Goal: Task Accomplishment & Management: Use online tool/utility

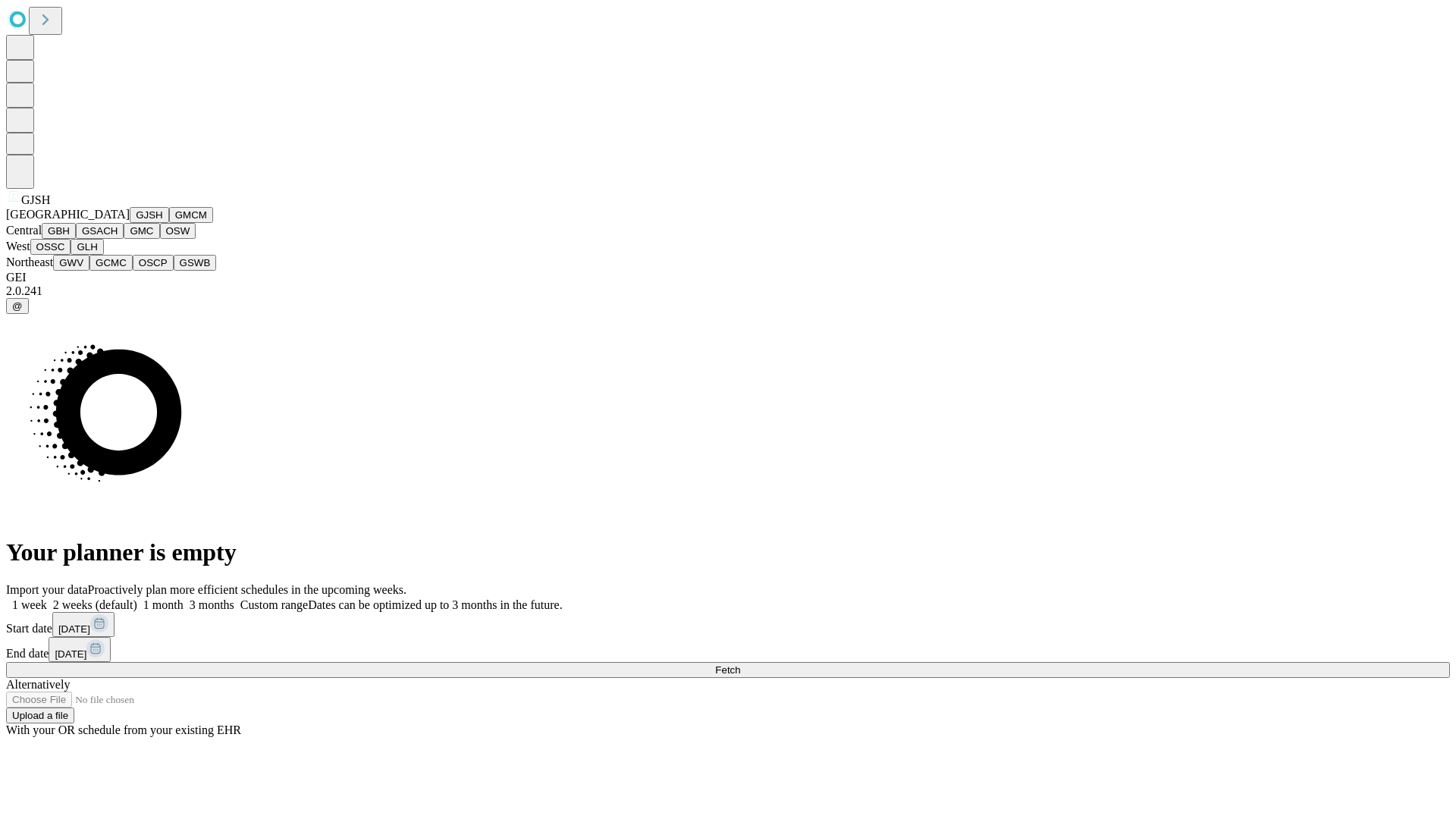
click at [129, 223] on button "GJSH" at bounding box center [149, 215] width 40 height 16
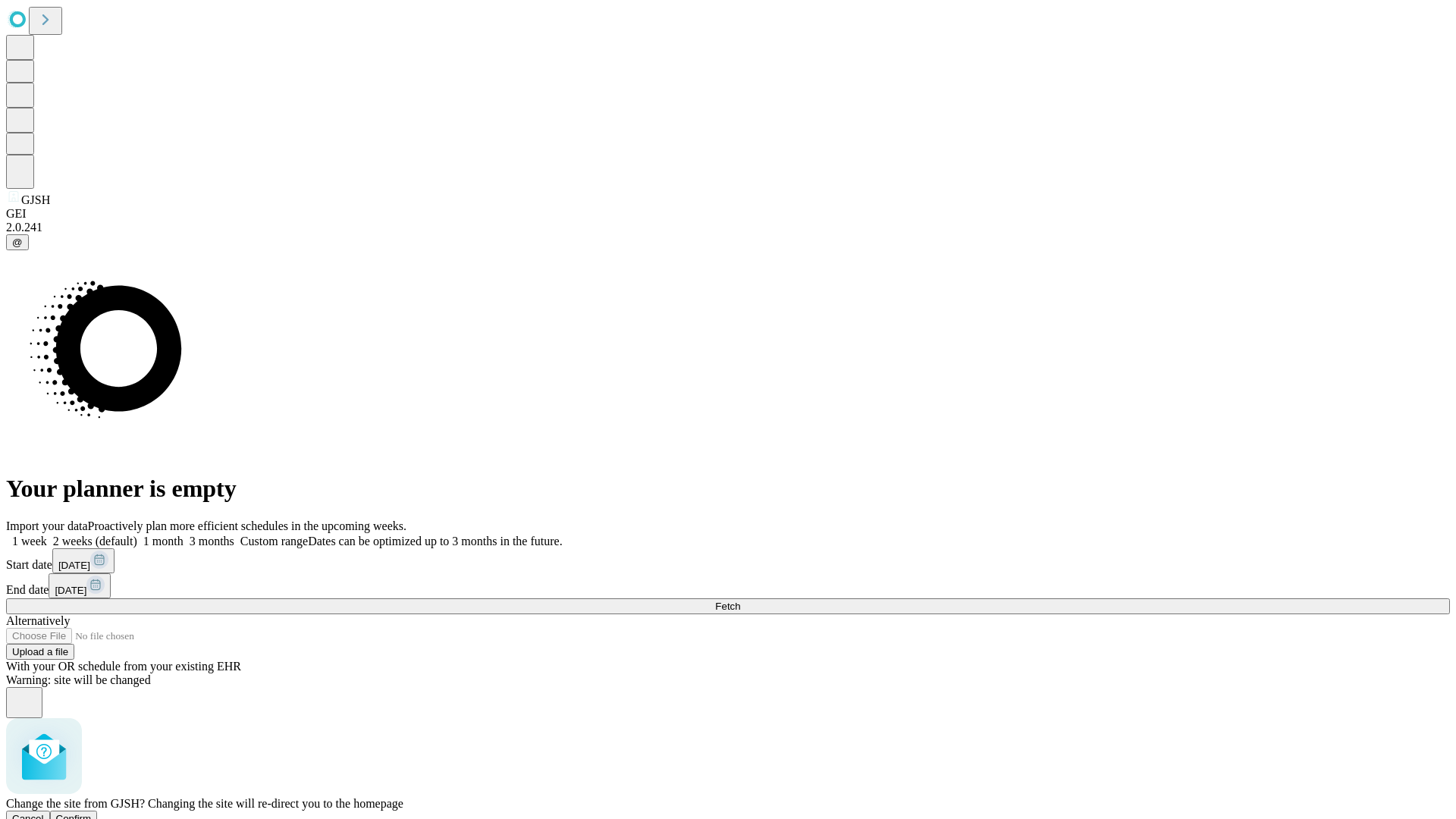
click at [91, 813] on span "Confirm" at bounding box center [74, 818] width 36 height 11
click at [47, 535] on label "1 week" at bounding box center [26, 541] width 41 height 13
click at [740, 601] on span "Fetch" at bounding box center [727, 606] width 25 height 11
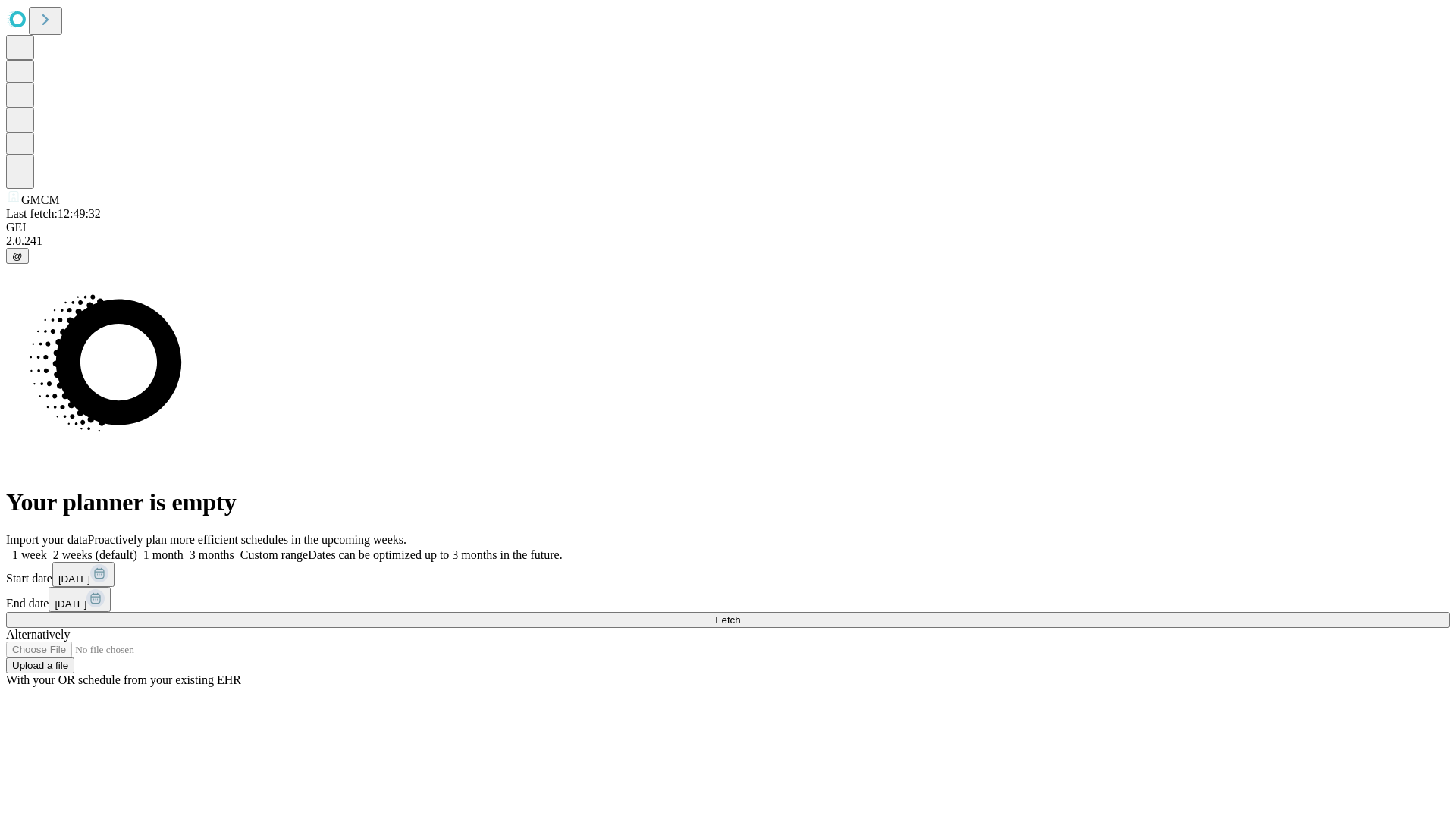
click at [740, 614] on span "Fetch" at bounding box center [727, 619] width 25 height 11
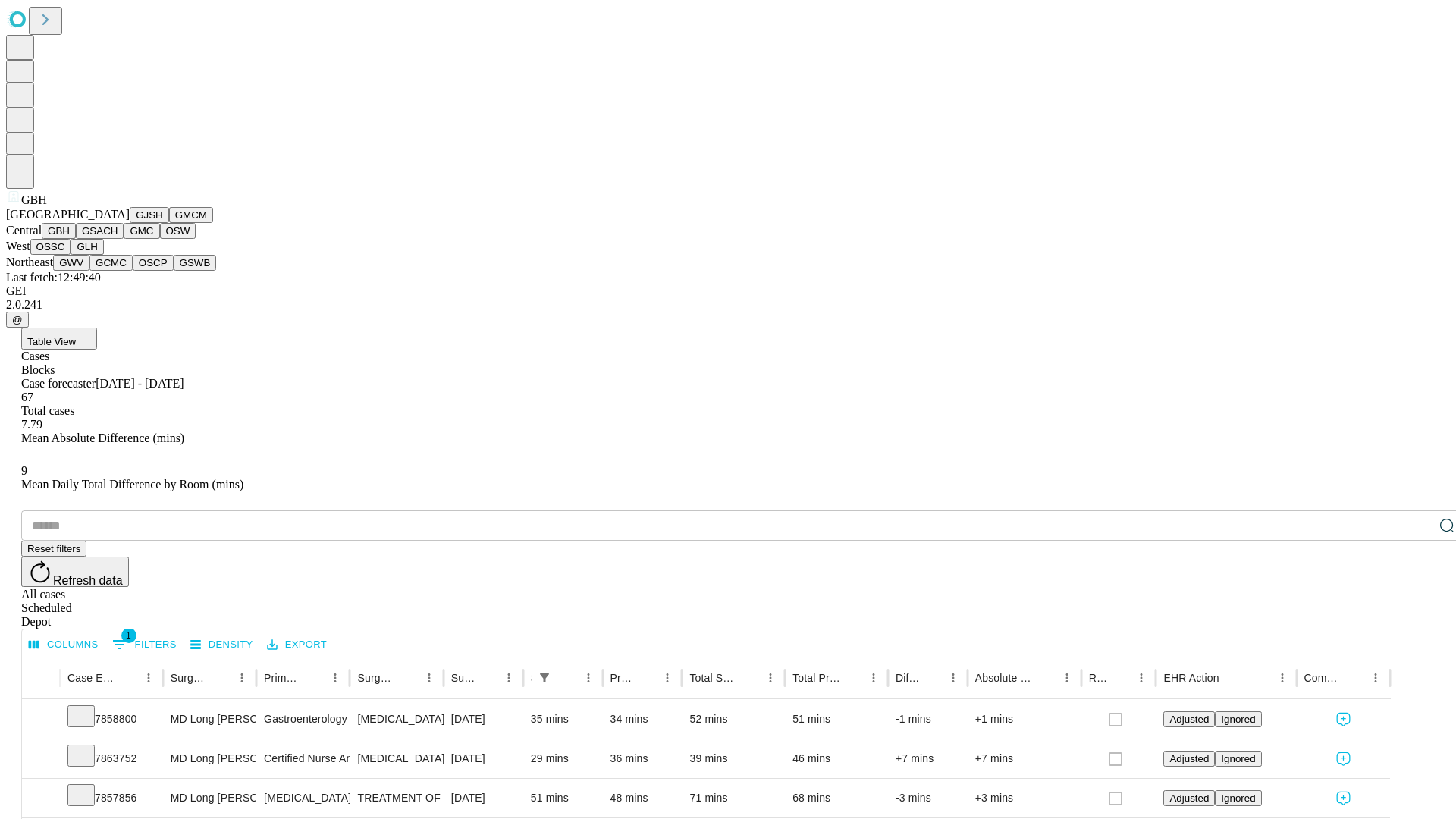
click at [118, 239] on button "GSACH" at bounding box center [99, 231] width 47 height 16
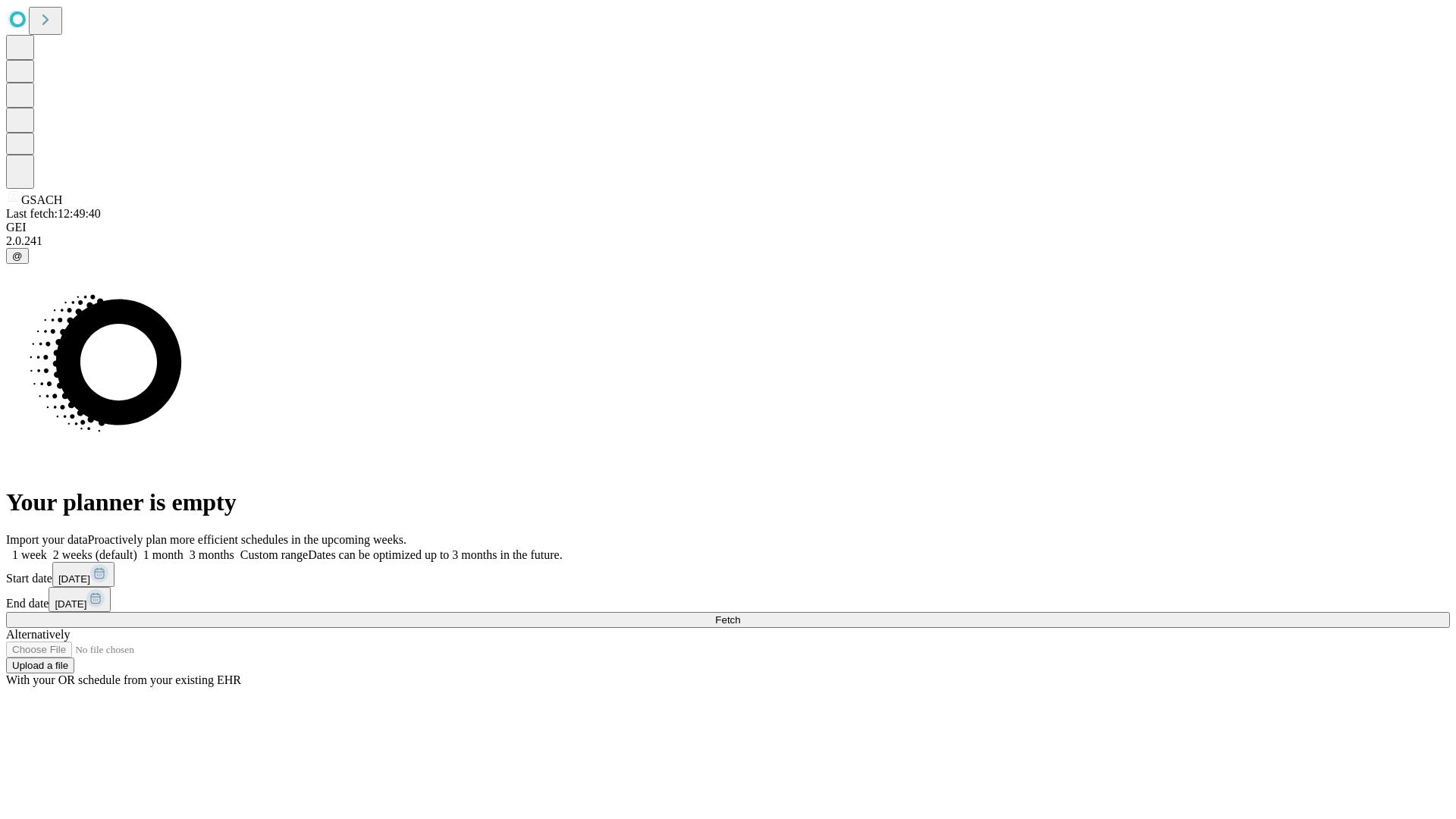
click at [47, 548] on label "1 week" at bounding box center [26, 554] width 41 height 13
click at [740, 614] on span "Fetch" at bounding box center [727, 619] width 25 height 11
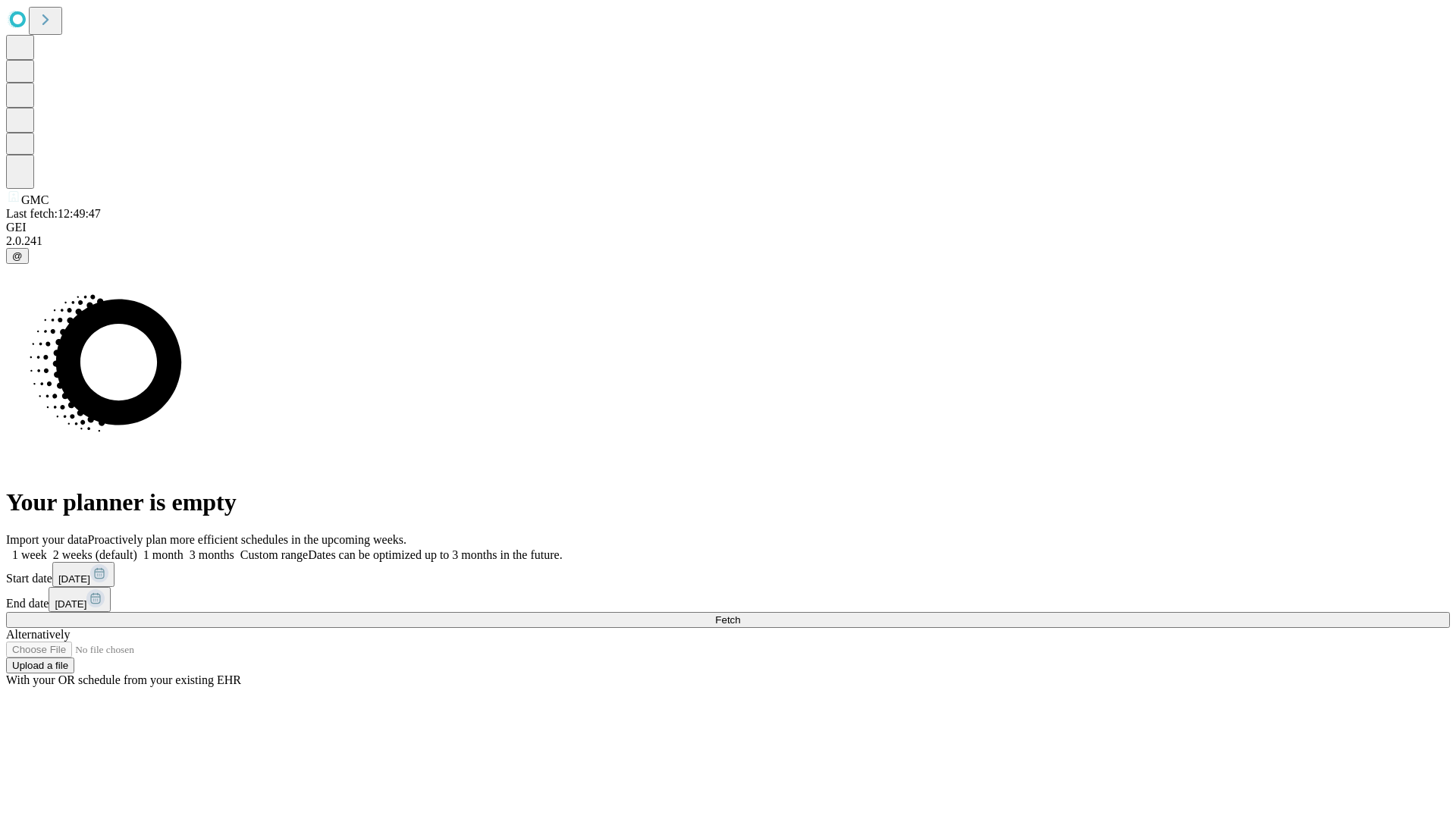
click at [47, 548] on label "1 week" at bounding box center [26, 554] width 41 height 13
click at [740, 614] on span "Fetch" at bounding box center [727, 619] width 25 height 11
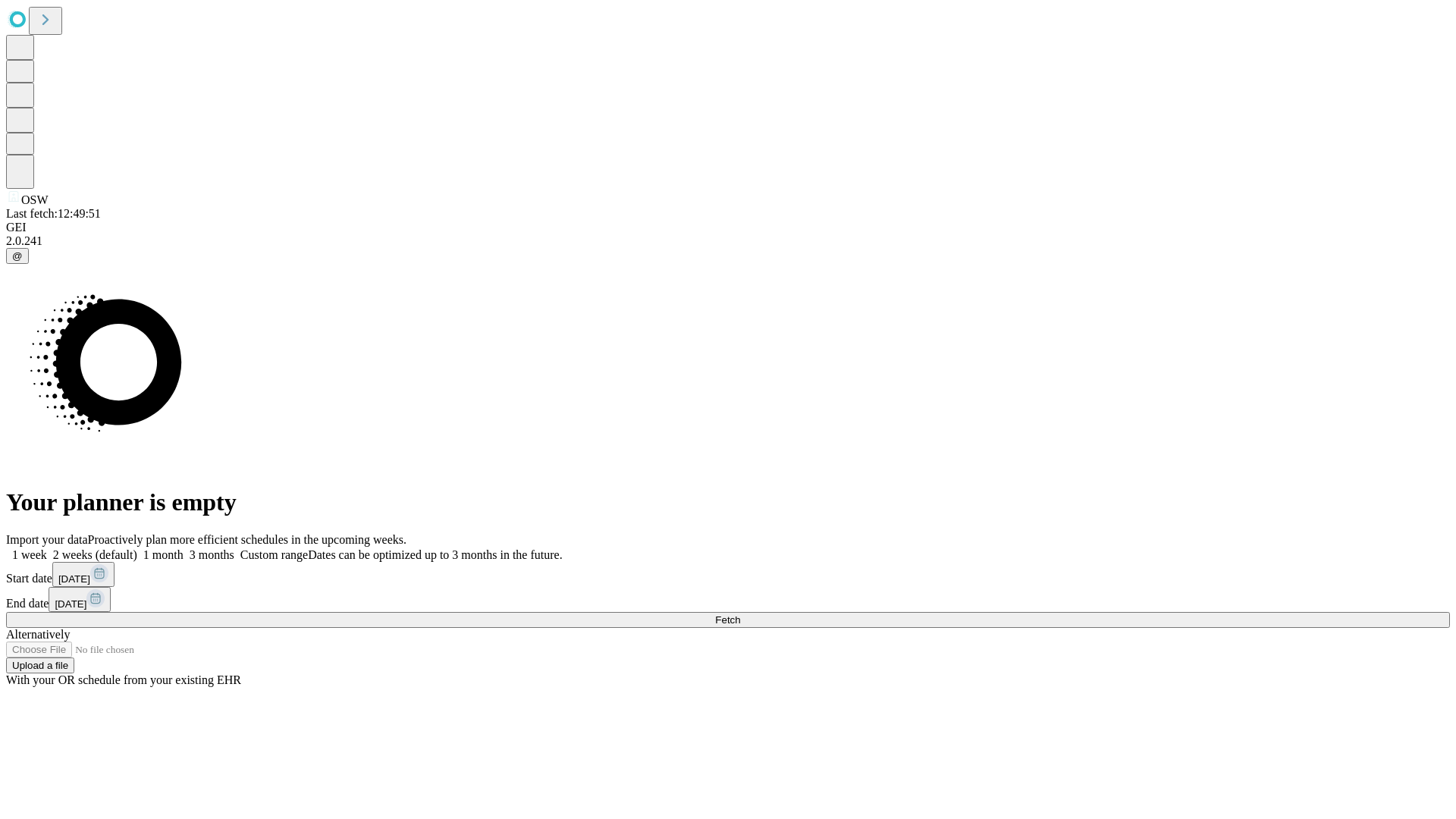
click at [47, 548] on label "1 week" at bounding box center [26, 554] width 41 height 13
click at [740, 614] on span "Fetch" at bounding box center [727, 619] width 25 height 11
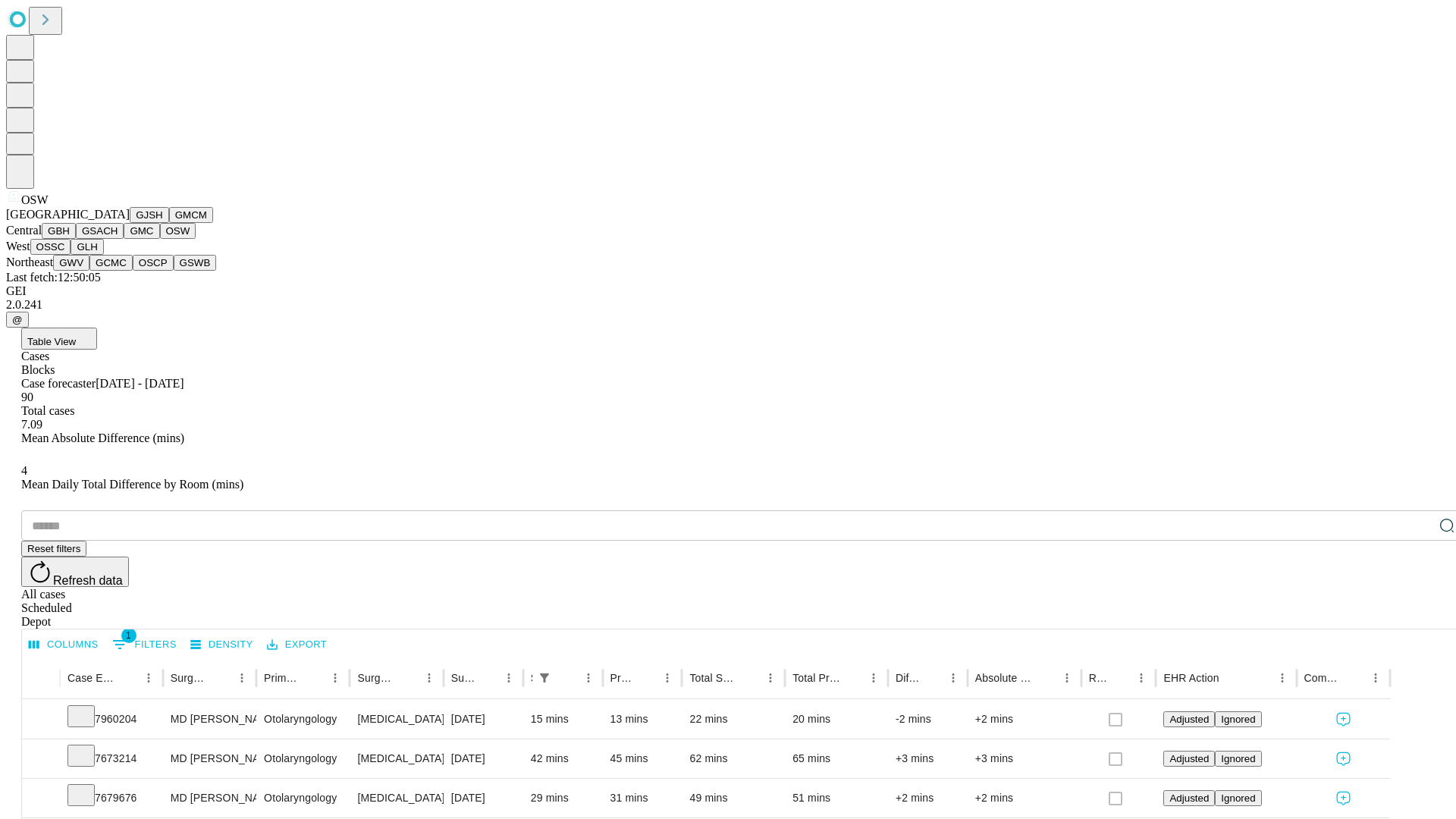
click at [71, 255] on button "OSSC" at bounding box center [50, 247] width 41 height 16
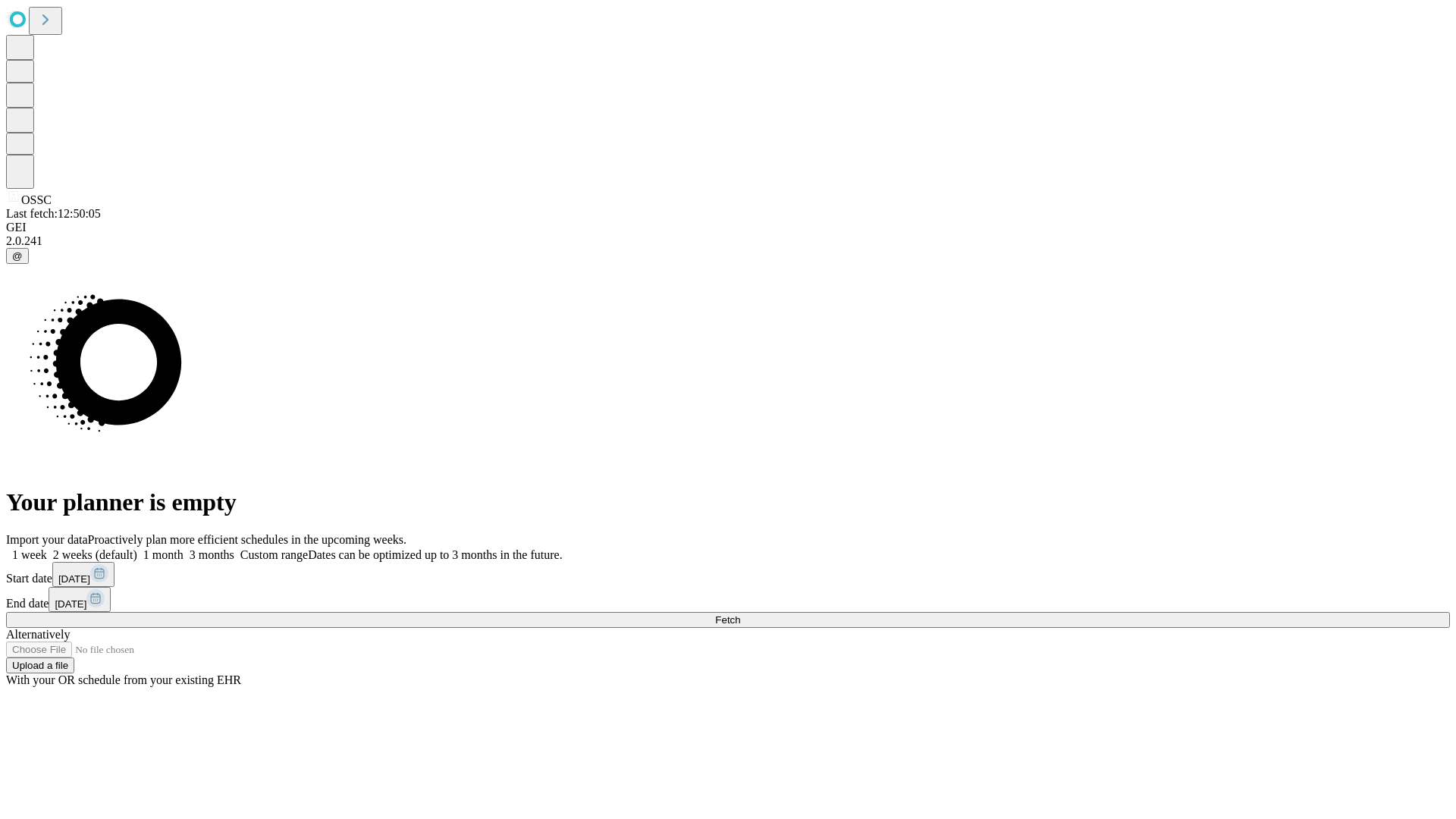
click at [47, 548] on label "1 week" at bounding box center [26, 554] width 41 height 13
click at [740, 614] on span "Fetch" at bounding box center [727, 619] width 25 height 11
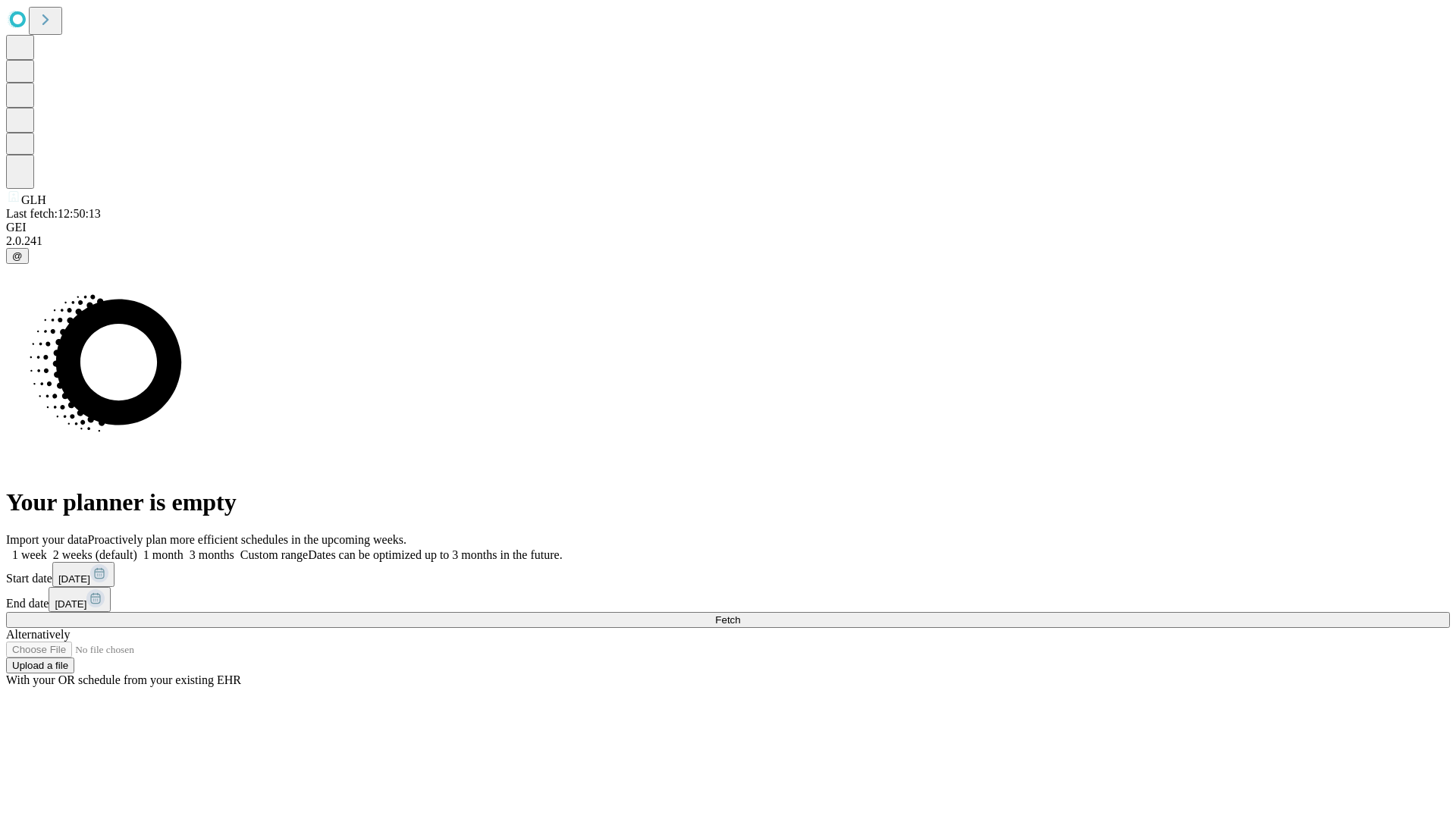
click at [47, 548] on label "1 week" at bounding box center [26, 554] width 41 height 13
click at [740, 614] on span "Fetch" at bounding box center [727, 619] width 25 height 11
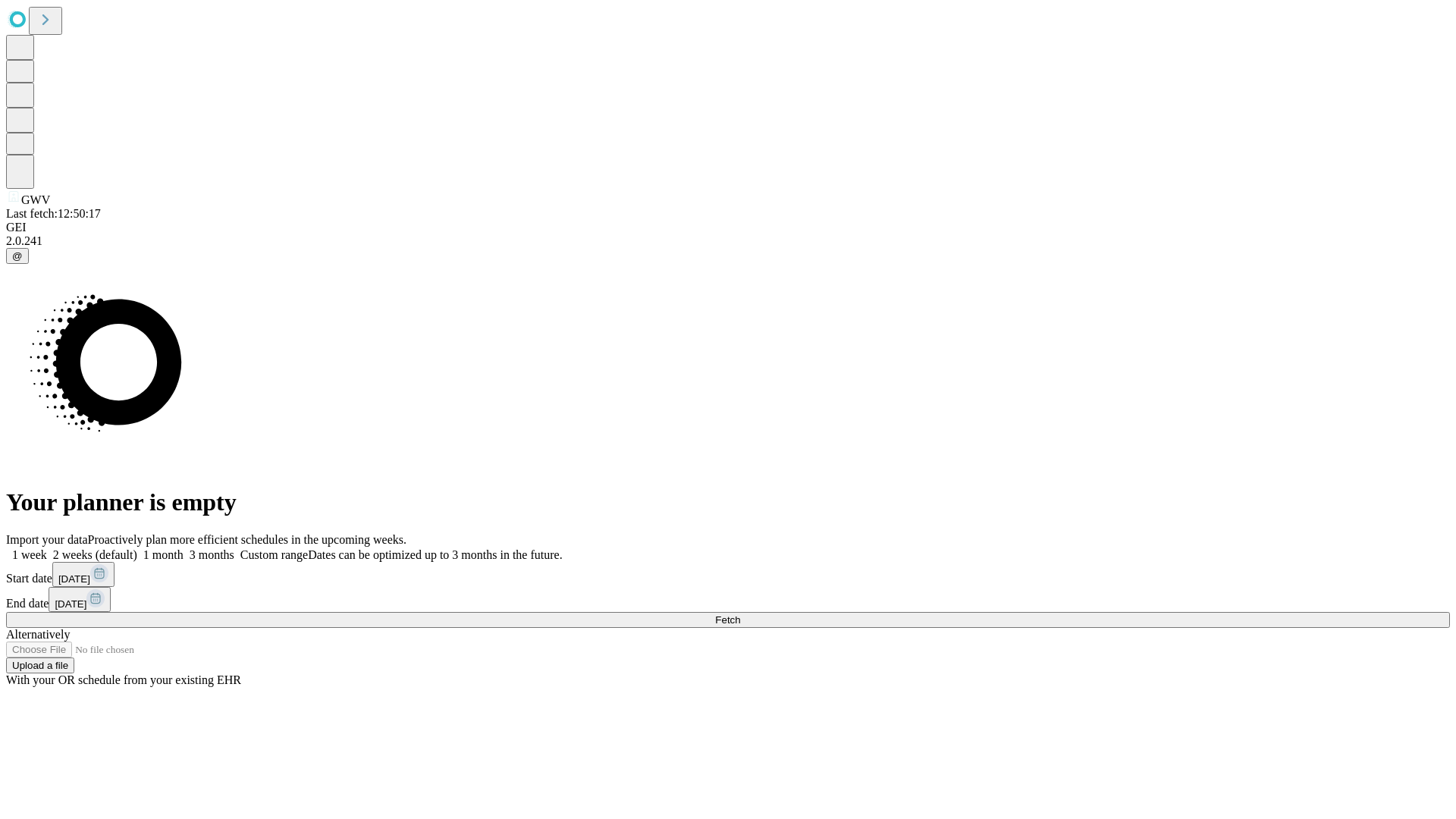
click at [47, 548] on label "1 week" at bounding box center [26, 554] width 41 height 13
click at [740, 614] on span "Fetch" at bounding box center [727, 619] width 25 height 11
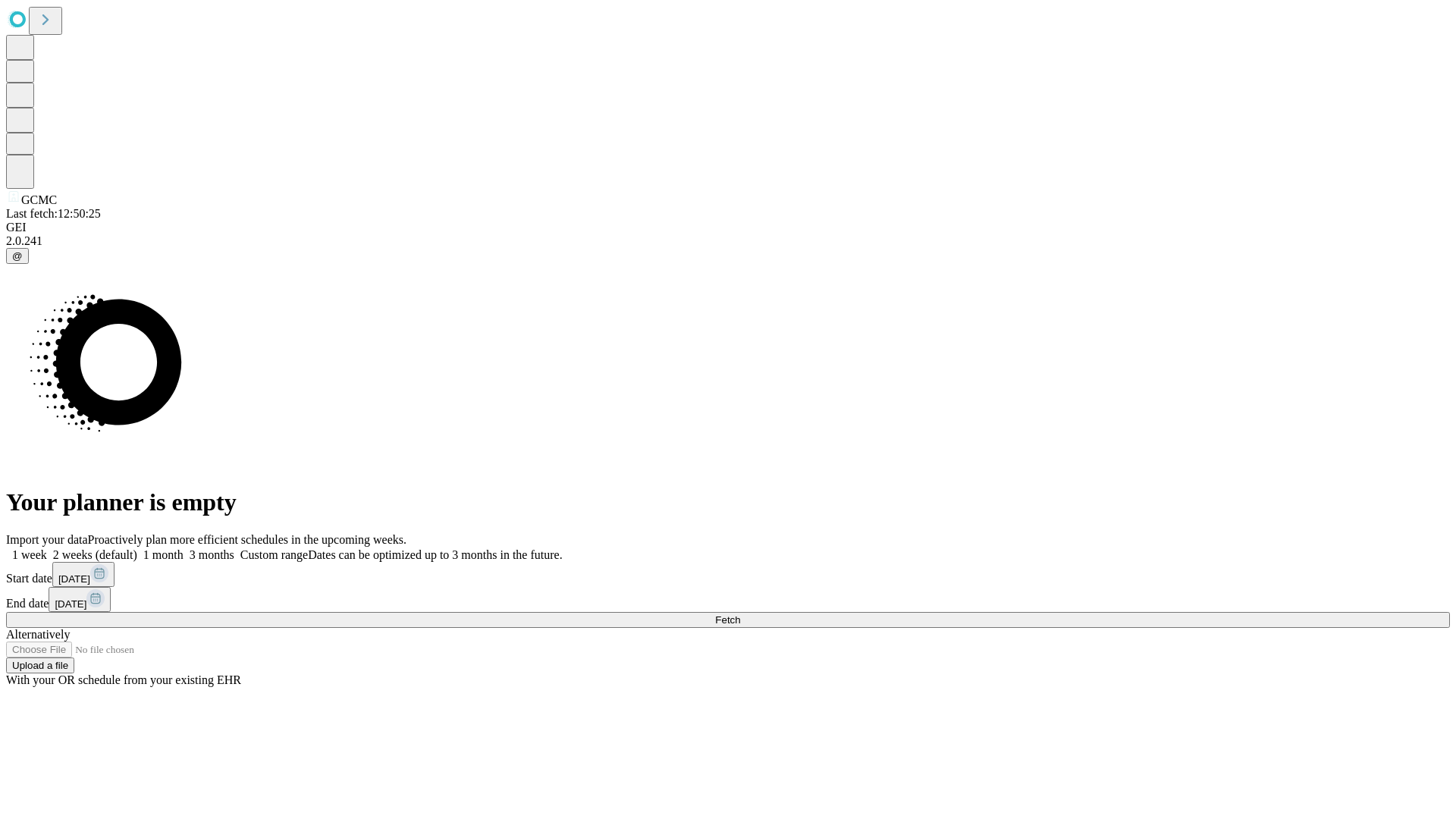
click at [740, 614] on span "Fetch" at bounding box center [727, 619] width 25 height 11
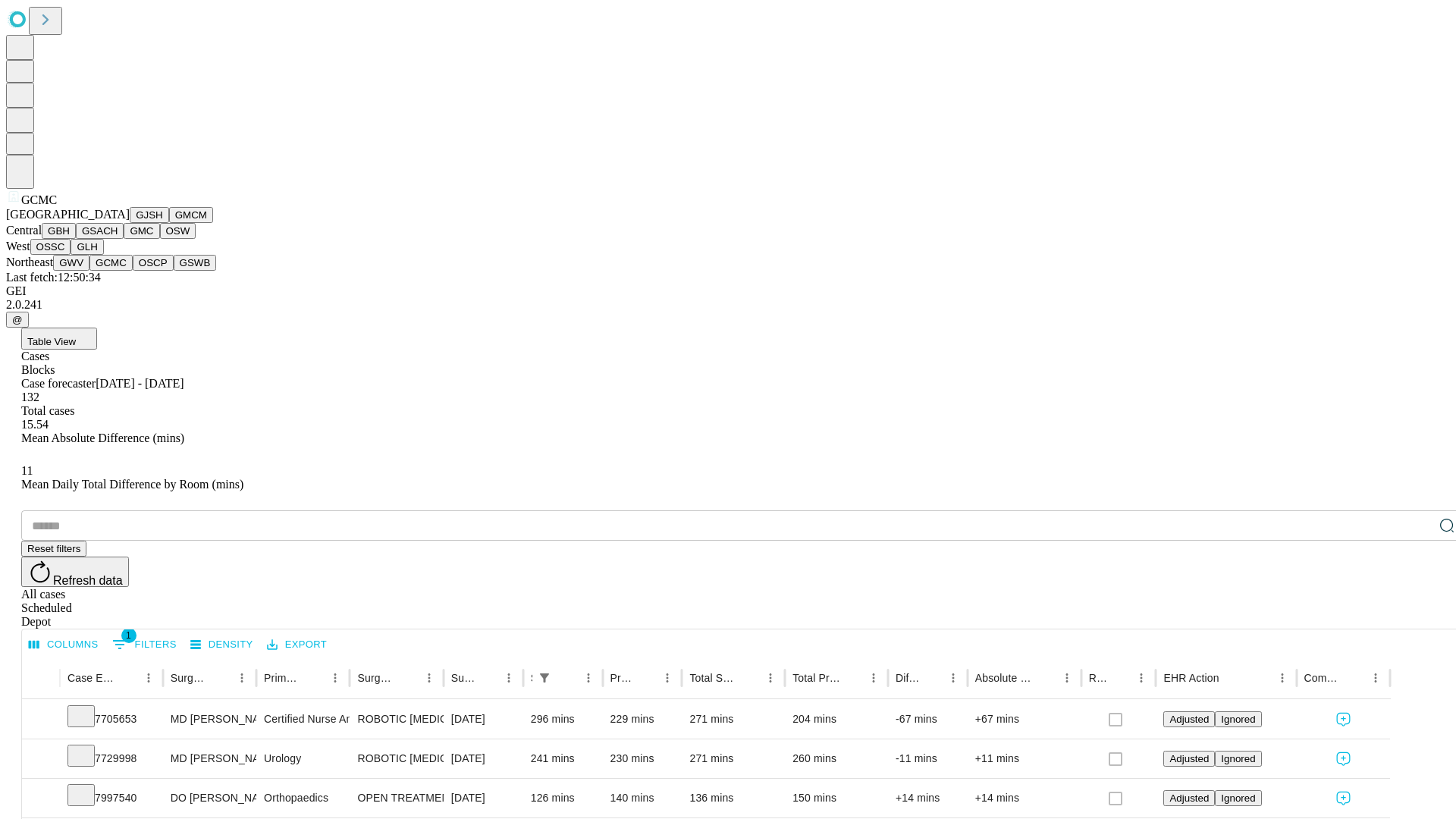
click at [133, 271] on button "OSCP" at bounding box center [153, 263] width 41 height 16
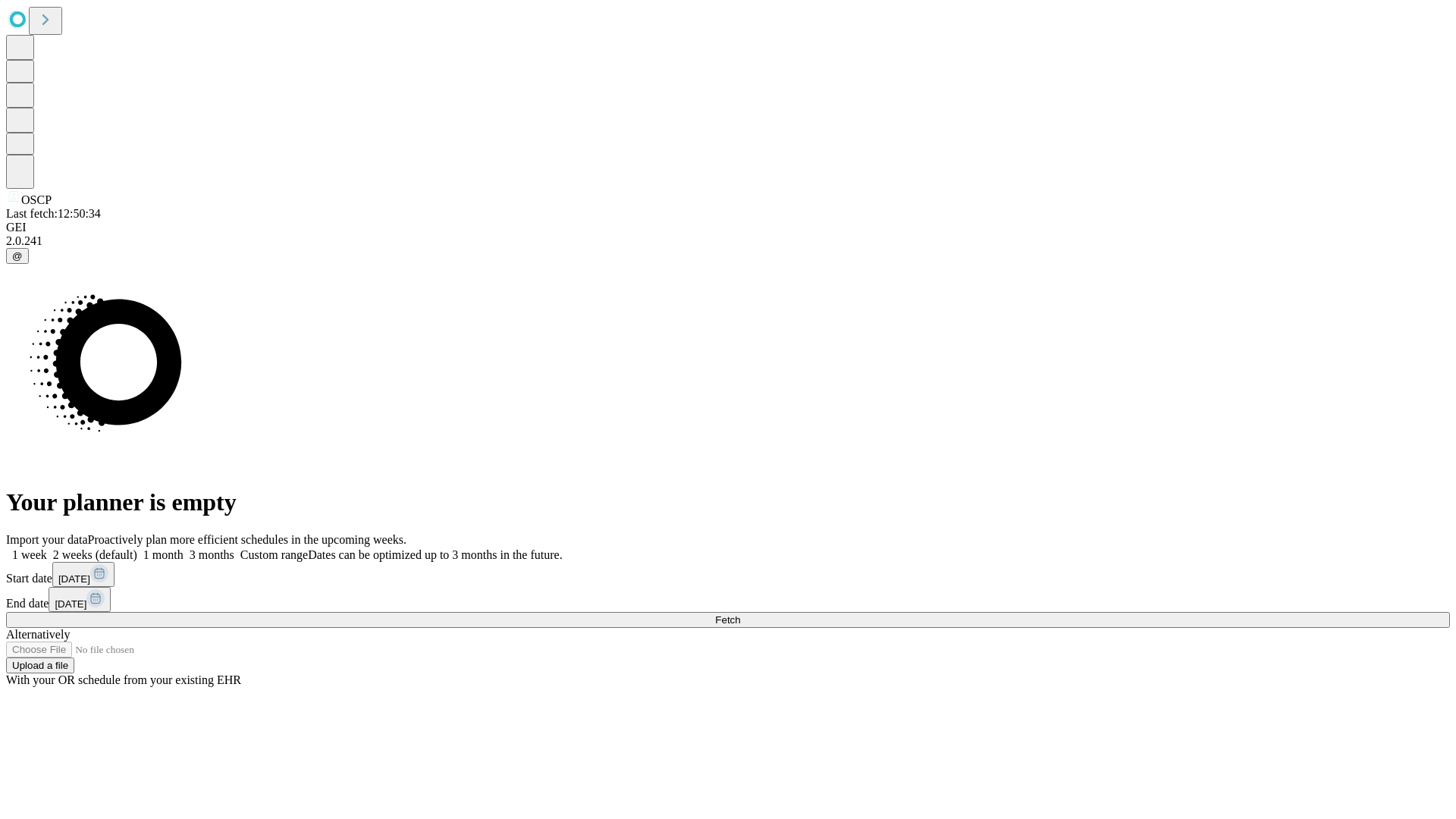
click at [47, 548] on label "1 week" at bounding box center [26, 554] width 41 height 13
click at [740, 614] on span "Fetch" at bounding box center [727, 619] width 25 height 11
